Goal: Information Seeking & Learning: Compare options

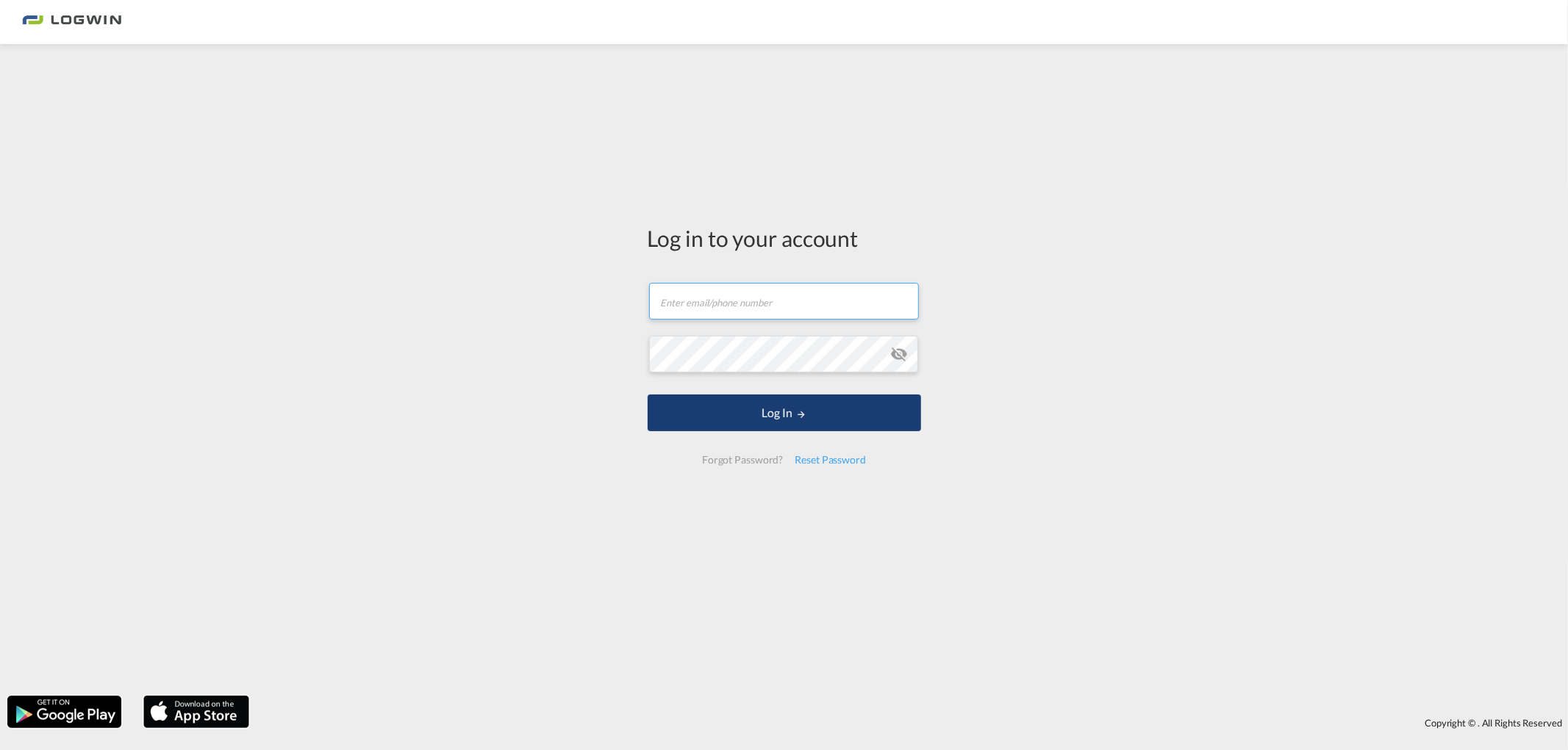
type input "[PERSON_NAME][EMAIL_ADDRESS][DOMAIN_NAME]"
click at [834, 423] on button "Log In" at bounding box center [784, 413] width 273 height 37
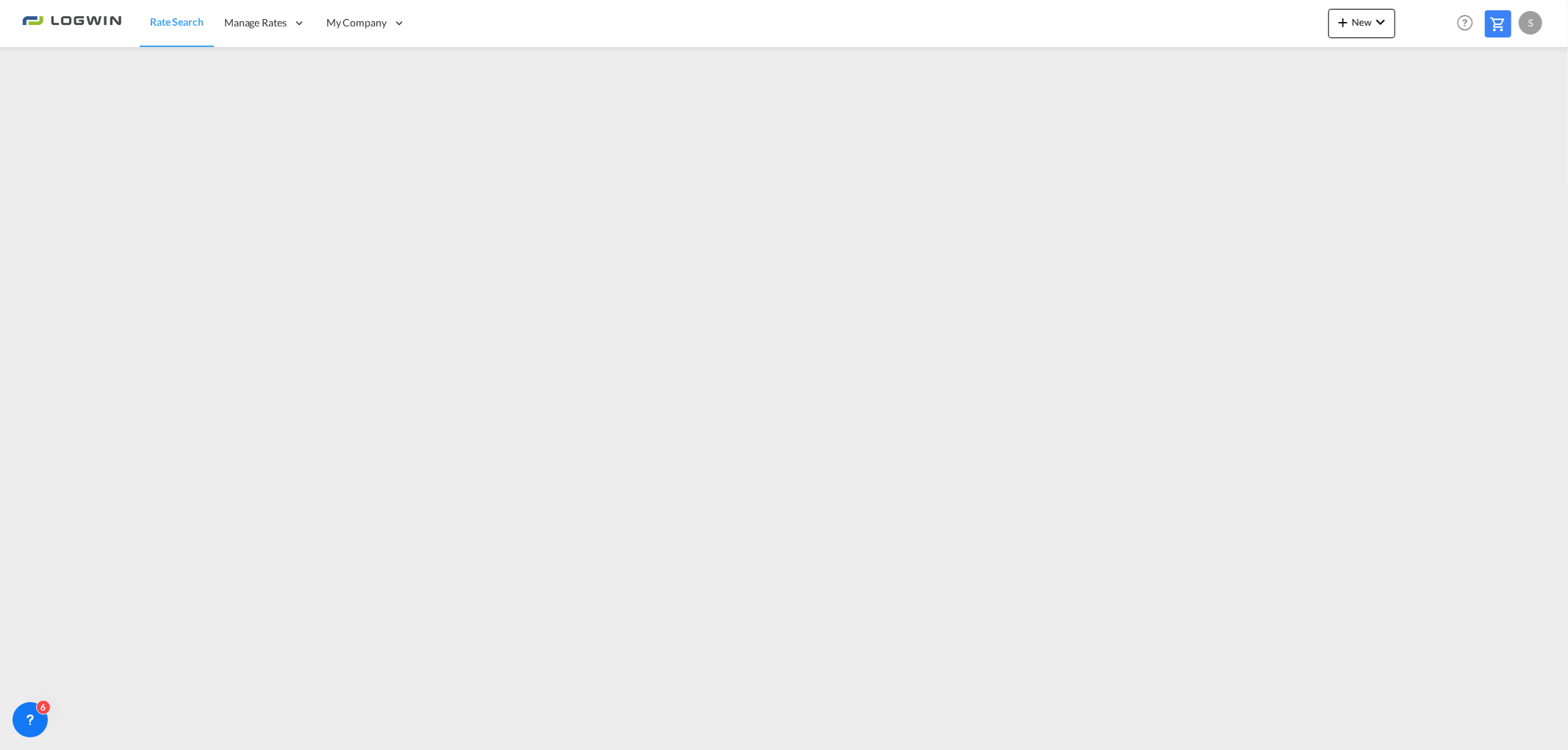
click at [457, 746] on md-content "Rate Search Manage Rates My Rate Files Sell Rates Shared Rates My Company" at bounding box center [784, 375] width 1568 height 750
